Goal: Browse casually

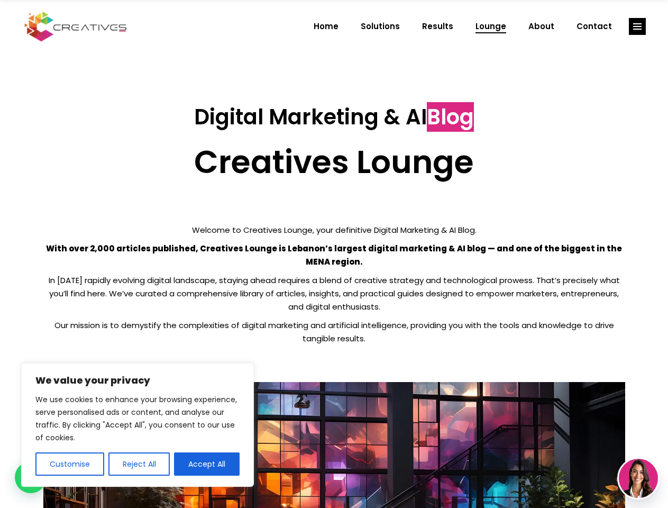
click at [334, 254] on p "With over 2,000 articles published, Creatives Lounge is Lebanon’s largest digit…" at bounding box center [334, 255] width 582 height 26
click at [69, 464] on button "Customise" at bounding box center [69, 463] width 69 height 23
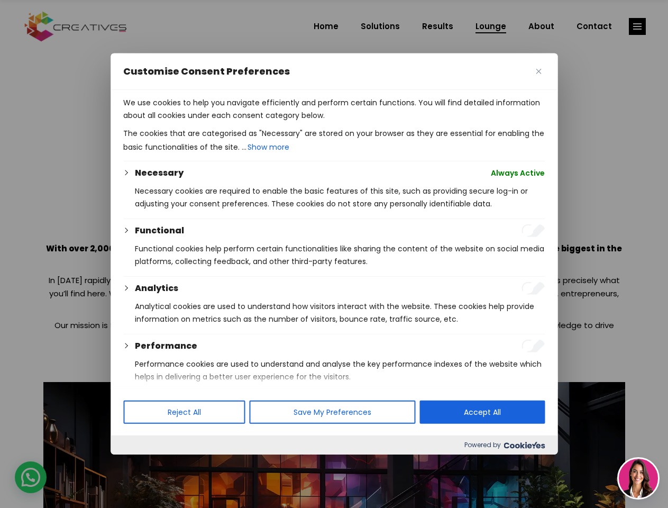
click at [139, 464] on div at bounding box center [334, 254] width 668 height 508
click at [207, 122] on p "We use cookies to help you navigate efficiently and perform certain functions. …" at bounding box center [333, 108] width 421 height 25
click at [637, 26] on div at bounding box center [334, 254] width 668 height 508
click at [638, 478] on img at bounding box center [638, 477] width 39 height 39
